Goal: Task Accomplishment & Management: Manage account settings

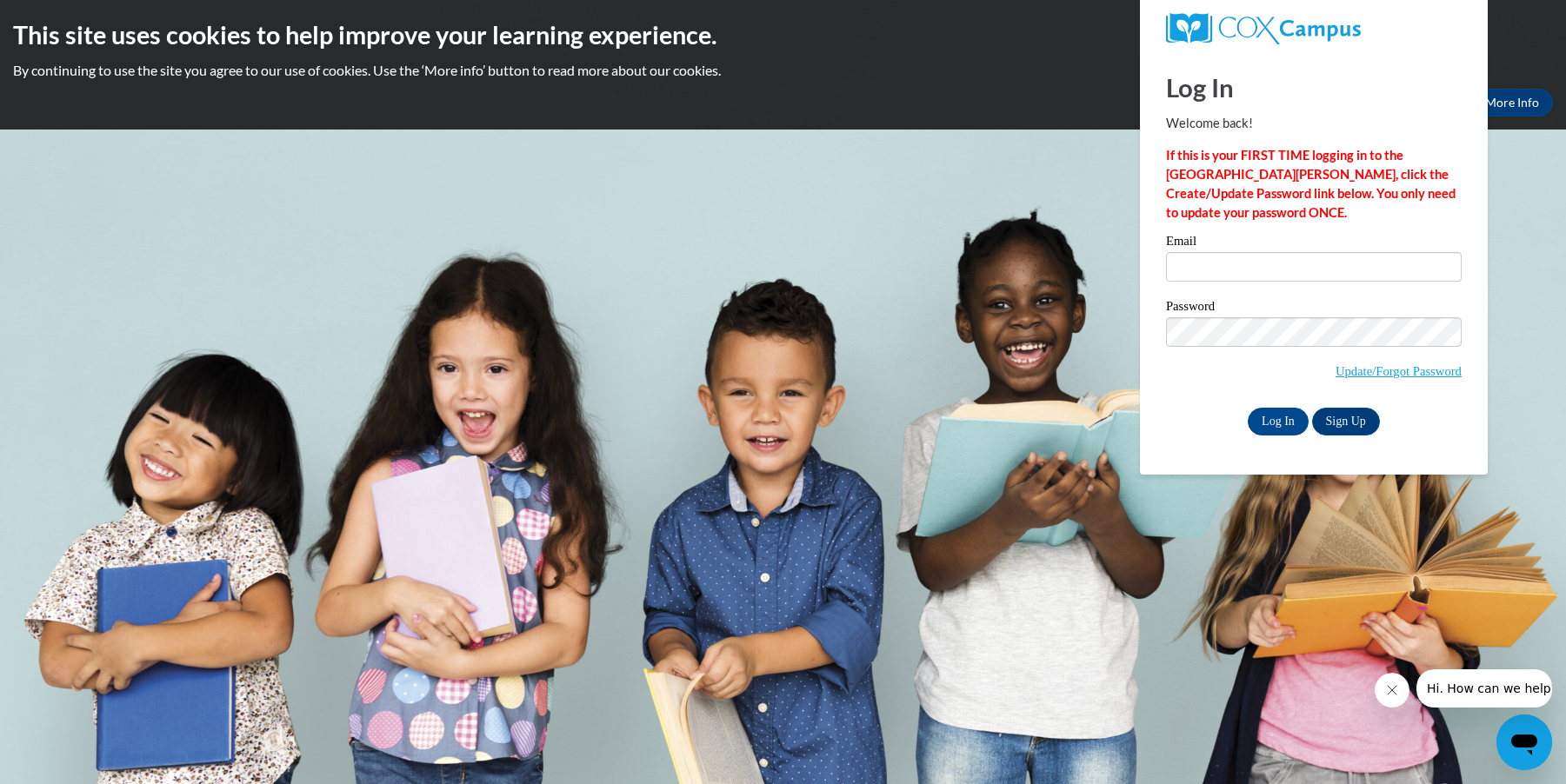
click at [1168, 250] on label "Email" at bounding box center [1313, 244] width 296 height 18
click at [1168, 251] on input "Email" at bounding box center [1313, 266] width 296 height 30
click at [1180, 275] on input "Email" at bounding box center [1313, 266] width 296 height 30
click at [1172, 279] on input "Email" at bounding box center [1313, 266] width 296 height 30
type input "[EMAIL_ADDRESS][DOMAIN_NAME]"
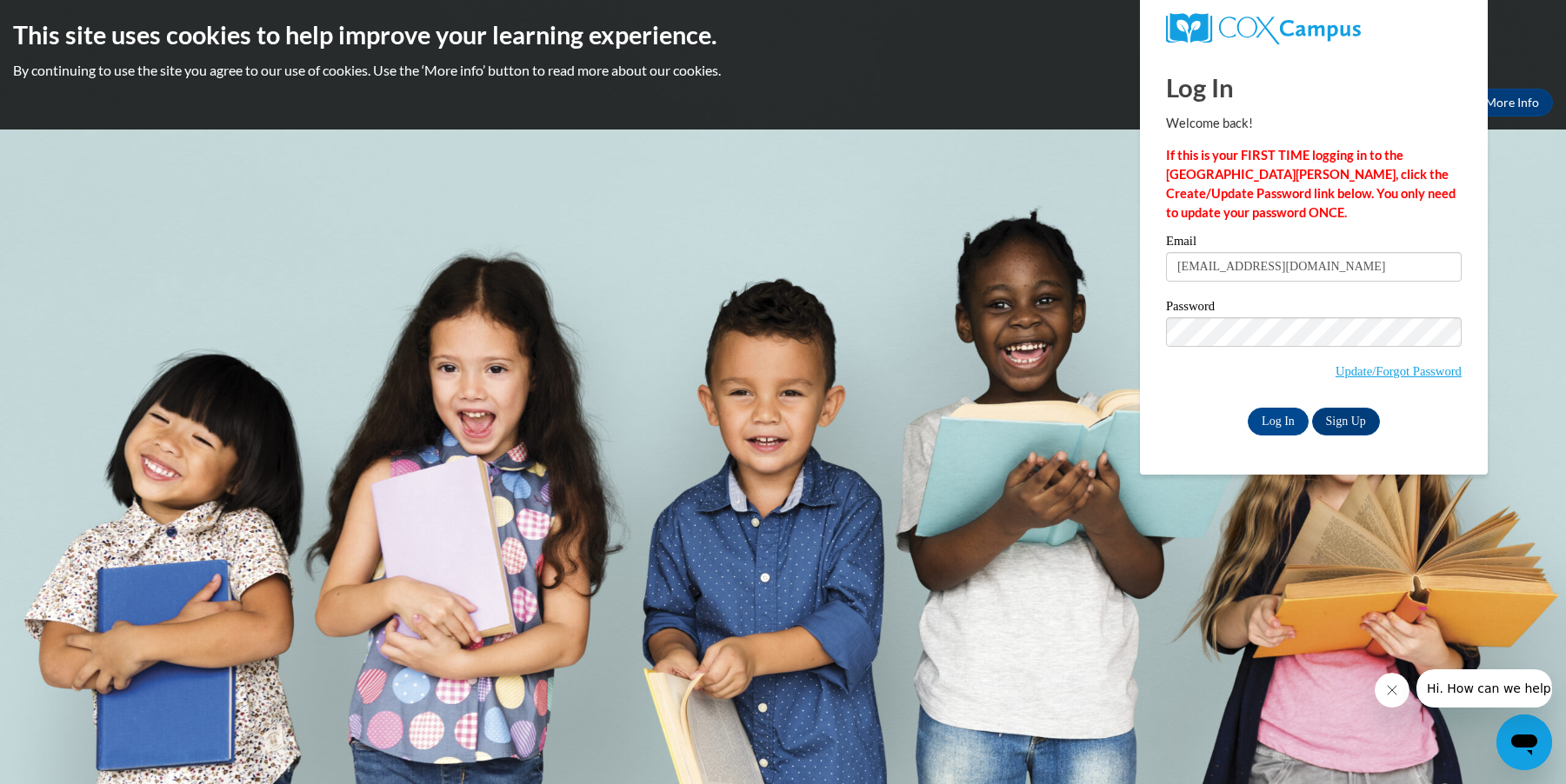
click at [1164, 314] on div "Please enter your email! Please enter your password! Email [EMAIL_ADDRESS][DOMA…" at bounding box center [1313, 334] width 322 height 200
click at [1269, 417] on input "Log In" at bounding box center [1278, 421] width 61 height 28
